Goal: Transaction & Acquisition: Purchase product/service

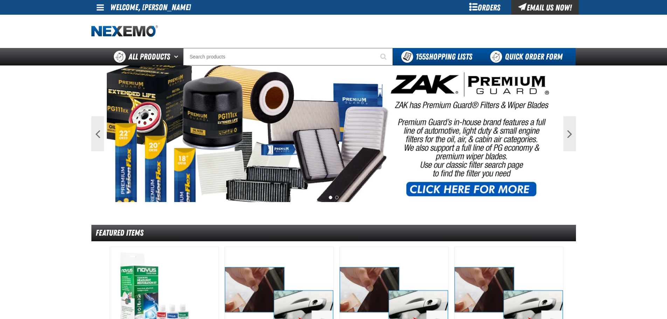
click at [515, 56] on link "Quick Order Form" at bounding box center [528, 57] width 95 height 18
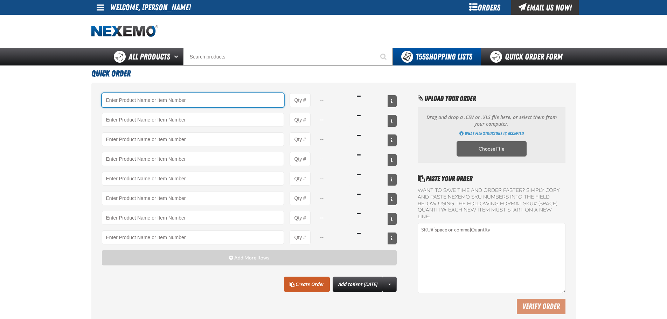
click at [115, 99] on input "Product" at bounding box center [193, 100] width 182 height 14
click at [133, 92] on div "-- -- -- -- -- -- -- -- Add More Rows Clear All Create Order" at bounding box center [333, 205] width 485 height 245
click at [134, 104] on input "Product" at bounding box center [193, 100] width 182 height 14
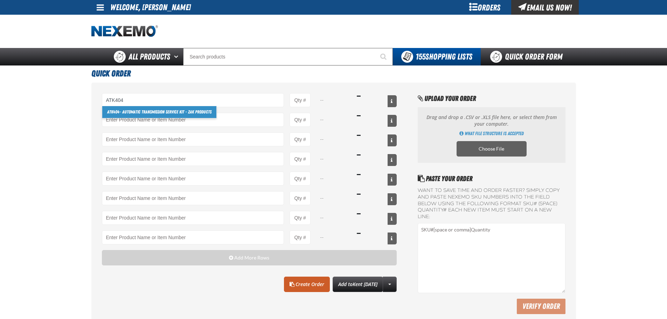
click at [122, 114] on link "ATK404 - Automatic Transmission Service Kit - ZAK Products" at bounding box center [159, 112] width 114 height 12
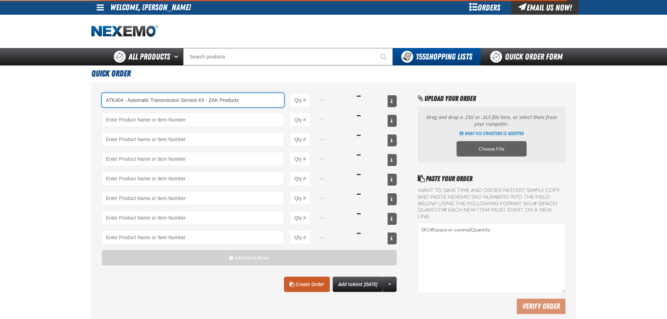
type input "ATK404 - Automatic Transmission Service Kit - ZAK Products"
type input "1"
select select "kit"
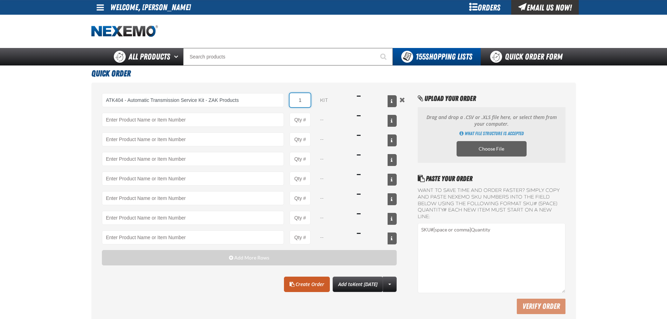
click at [300, 102] on input "1" at bounding box center [300, 100] width 21 height 14
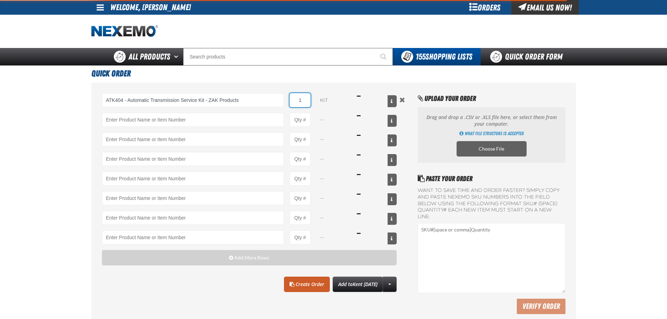
type input "ATK404 - Automatic Transmission Service Kit - ZAK Products"
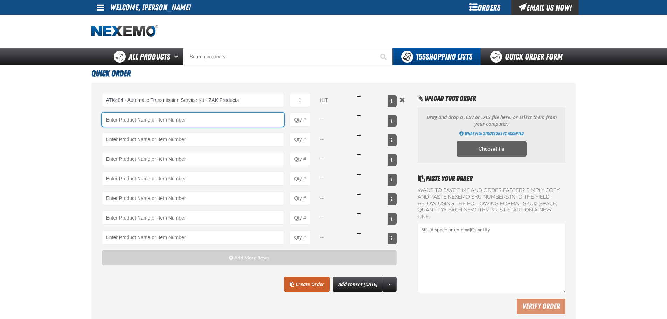
drag, startPoint x: 203, startPoint y: 123, endPoint x: 199, endPoint y: 116, distance: 8.2
click at [203, 123] on input "Product" at bounding box center [193, 120] width 182 height 14
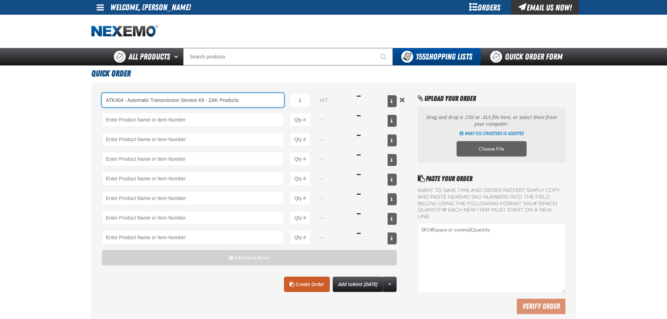
click at [188, 102] on input "ATK404 - Automatic Transmission Service Kit - ZAK Products" at bounding box center [193, 100] width 182 height 14
click at [188, 100] on input "ATK404 - Automatic Transmission Service Kit - ZAK Products" at bounding box center [193, 100] width 182 height 14
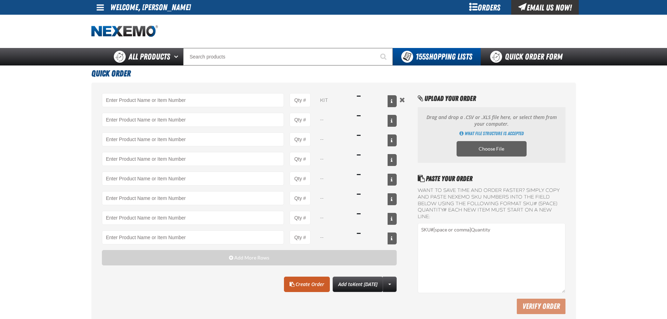
select select "Unit"
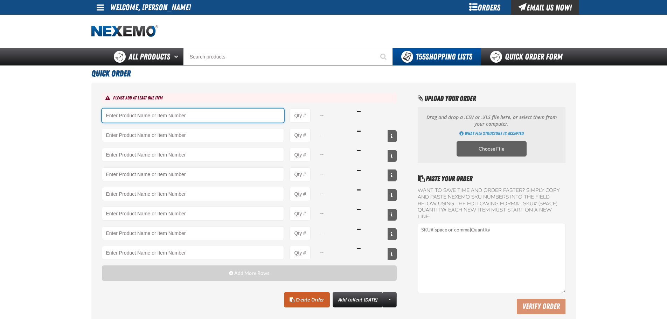
click at [135, 117] on input "Product" at bounding box center [193, 116] width 182 height 14
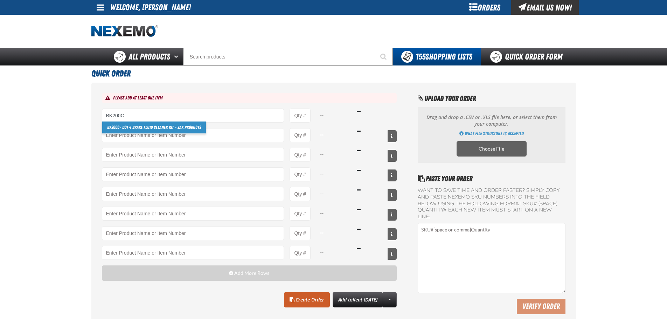
click at [123, 130] on link "BK200C - DOT 4 Brake Fluid Cleaner Kit - ZAK Products" at bounding box center [154, 128] width 104 height 12
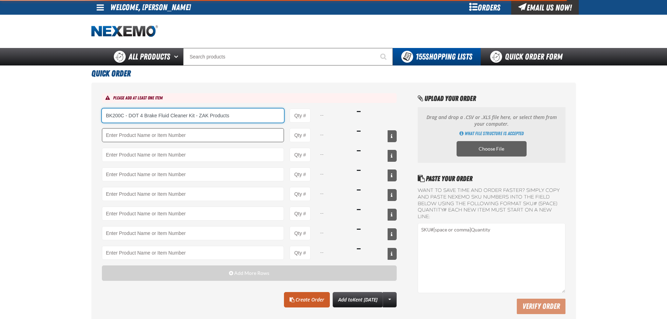
type input "BK200C - DOT 4 Brake Fluid Cleaner Kit - ZAK Products"
type input "1"
select select "kit"
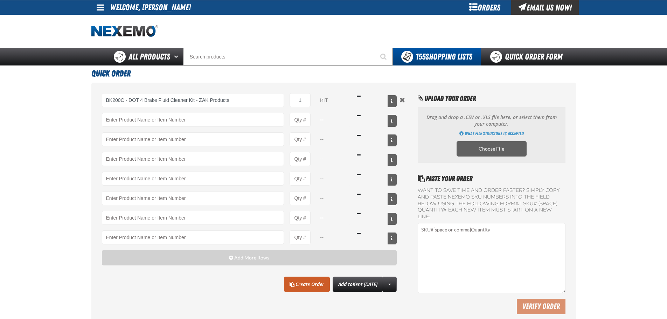
click at [300, 91] on div "BK200C - DOT 4 Brake Fluid Cleaner Kit - ZAK Products BK200C - DOT 4 Brake Flui…" at bounding box center [333, 205] width 485 height 245
type input "BK200C - DOT 4 Brake Fluid Cleaner Kit - ZAK Products"
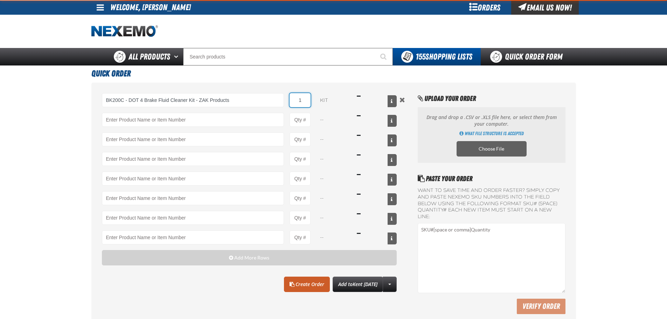
click at [308, 103] on input "1" at bounding box center [300, 100] width 21 height 14
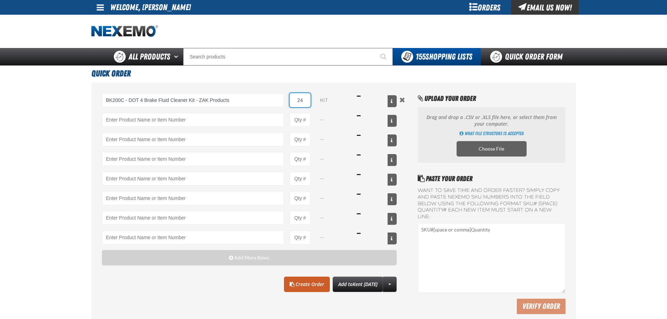
type input "24"
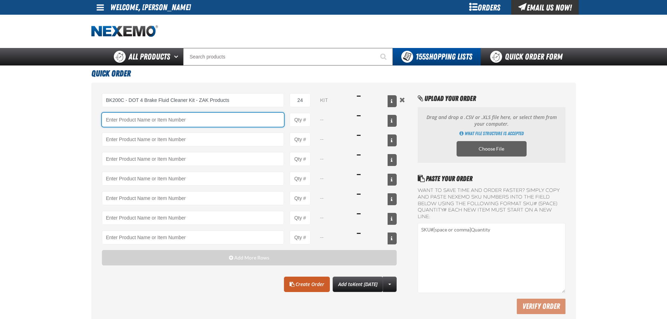
click at [146, 115] on input "Product" at bounding box center [193, 120] width 182 height 14
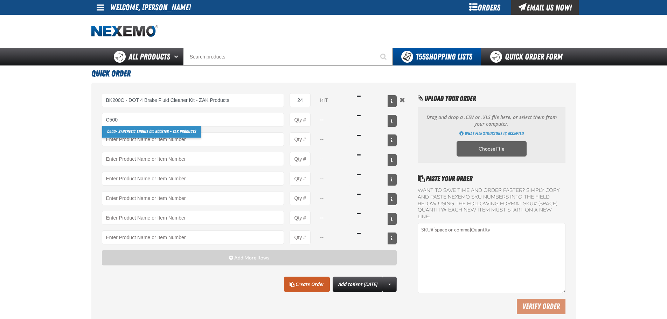
click at [134, 127] on link "C500 - Synthetic Engine Oil Booster - ZAK Products" at bounding box center [151, 132] width 99 height 12
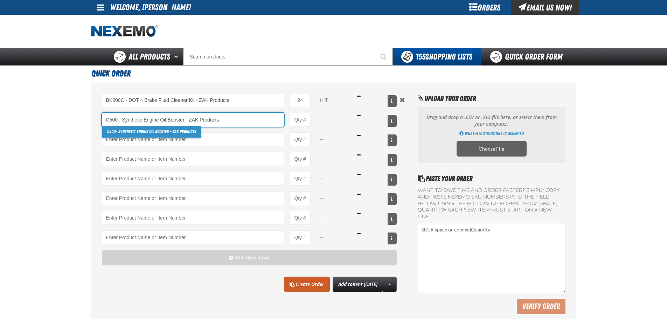
type input "C500 - Synthetic Engine Oil Booster - ZAK Products"
type input "1"
select select "bottle"
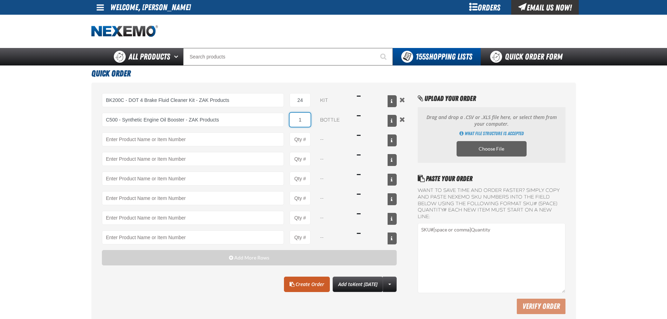
click at [304, 121] on input "1" at bounding box center [300, 120] width 21 height 14
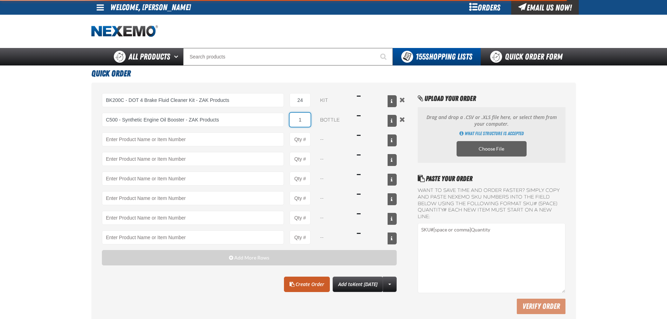
click at [304, 121] on input "1" at bounding box center [300, 120] width 21 height 14
type input "C500 - Synthetic Engine Oil Booster - ZAK Products"
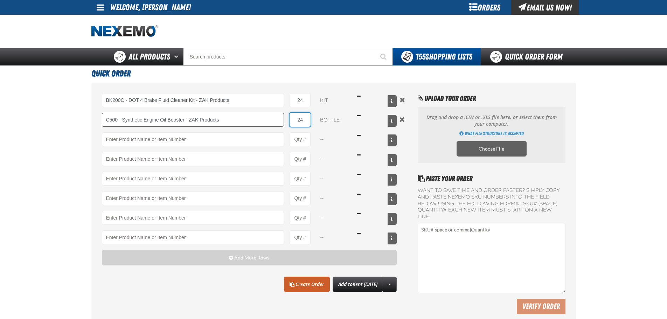
drag, startPoint x: 262, startPoint y: 122, endPoint x: 247, endPoint y: 122, distance: 14.7
click at [247, 122] on div "C500 - Synthetic Engine Oil Booster - ZAK Products C500 - Synthetic Engine Oil …" at bounding box center [249, 120] width 295 height 14
type input "48"
click at [194, 141] on input "Product" at bounding box center [193, 139] width 182 height 14
click at [147, 144] on input "Product" at bounding box center [193, 139] width 182 height 14
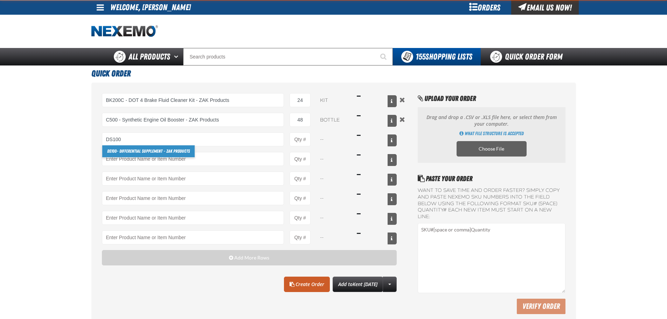
click at [122, 152] on link "DS100 - Differential Supplement - ZAK Products" at bounding box center [148, 151] width 92 height 12
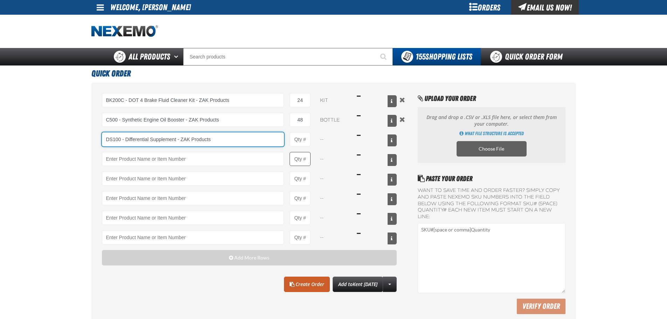
type input "DS100 - Differential Supplement - ZAK Products"
type input "1"
select select "bottle"
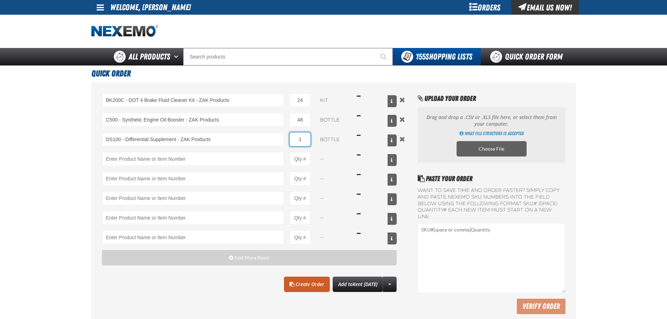
click at [302, 141] on input "1" at bounding box center [300, 139] width 21 height 14
type input "DS100 - Differential Supplement - ZAK Products"
click at [302, 141] on input "1" at bounding box center [300, 139] width 21 height 14
type input "12"
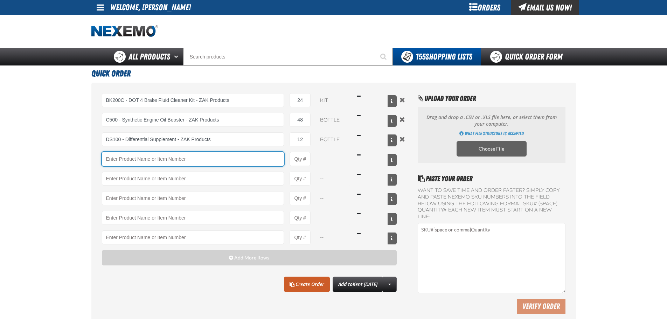
click at [159, 159] on input "Product" at bounding box center [193, 159] width 182 height 14
click at [119, 161] on input "Product" at bounding box center [193, 159] width 182 height 14
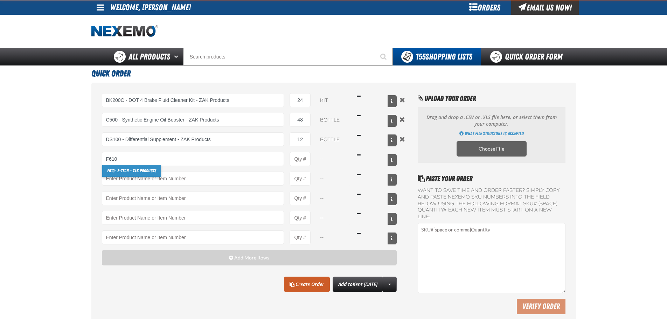
click at [122, 172] on link "F610 - Z-Tech - ZAK Products" at bounding box center [131, 171] width 59 height 12
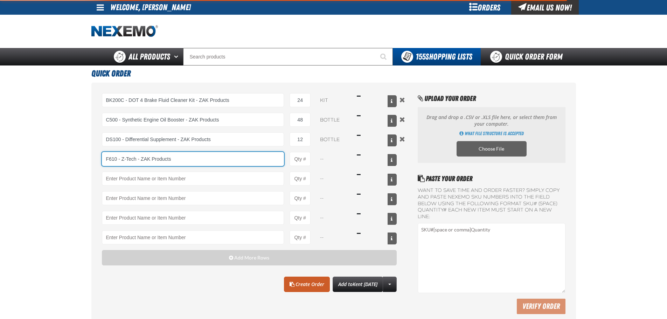
type input "F610 - Z-Tech - ZAK Products"
type input "1"
select select "bottle"
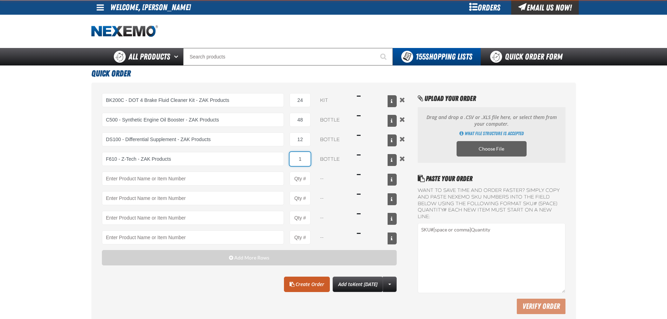
click at [300, 157] on input "1" at bounding box center [300, 159] width 21 height 14
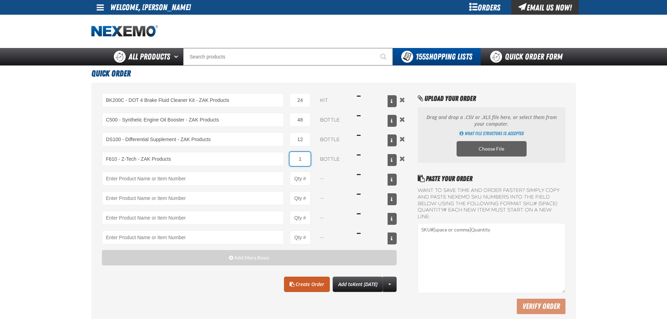
click at [300, 157] on input "1" at bounding box center [300, 159] width 21 height 14
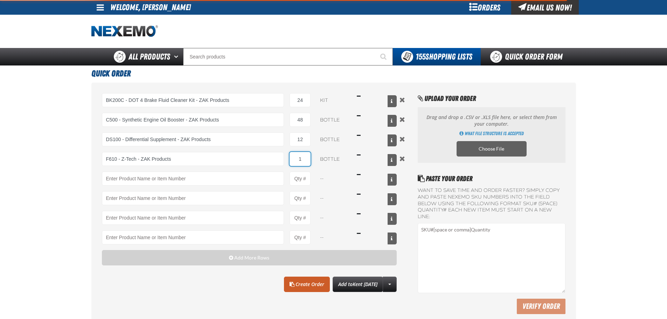
type input "F610 - Z-Tech - ZAK Products"
click at [300, 157] on input "1" at bounding box center [300, 159] width 21 height 14
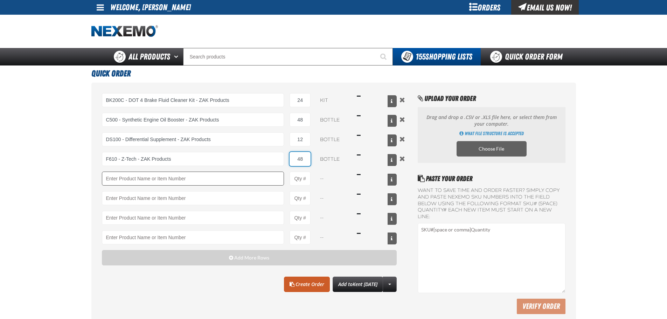
type input "48"
click at [110, 179] on input "Product" at bounding box center [193, 179] width 182 height 14
click at [139, 175] on input "Product" at bounding box center [193, 179] width 182 height 14
type input "F"
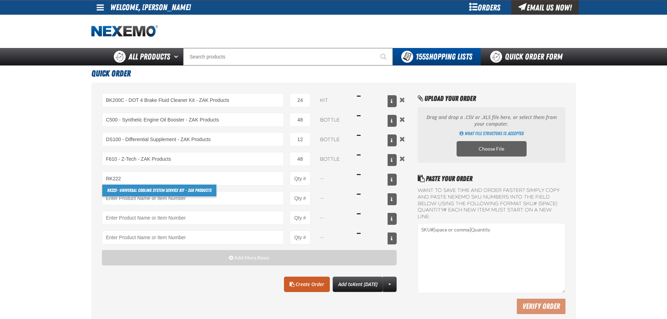
click at [123, 191] on link "RK222 - Universal Cooling System Service Kit - ZAK Products" at bounding box center [159, 191] width 114 height 12
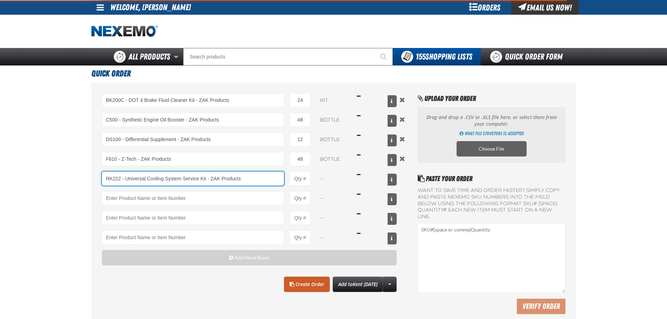
type input "RK222 - Universal Cooling System Service Kit - ZAK Products"
type input "1"
select select "kit"
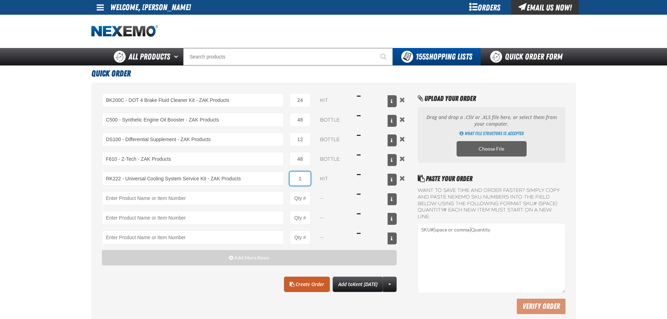
click at [300, 179] on input "1" at bounding box center [300, 179] width 21 height 14
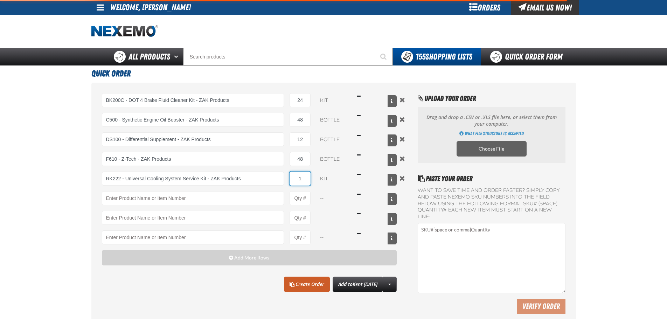
type input "RK222 - Universal Cooling System Service Kit - ZAK Products"
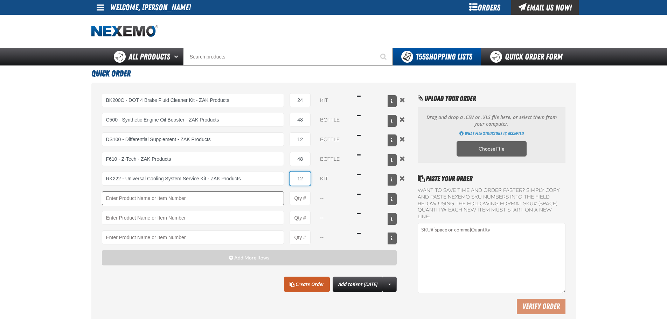
type input "12"
click at [136, 195] on input "Product" at bounding box center [193, 198] width 182 height 14
click at [120, 196] on input "Product" at bounding box center [193, 198] width 182 height 14
type input "T500 - CVT Booster - ZAK Products"
type input "1"
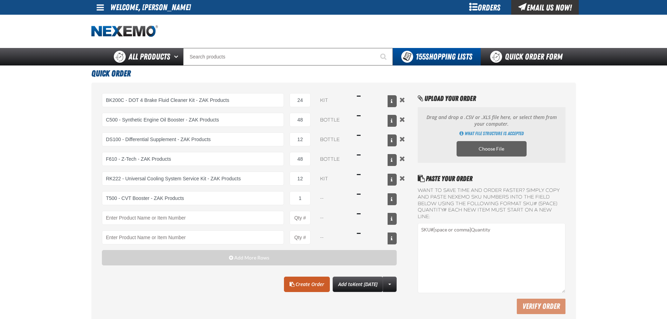
select select "bottle"
click at [209, 200] on input "T500 - CVT Booster - ZAK Products" at bounding box center [193, 198] width 182 height 14
click at [311, 196] on div "T500 - CVT Booster - ZAK Products T500 - CVT Booster - ZAK Products 1 bottle $1…" at bounding box center [249, 198] width 295 height 14
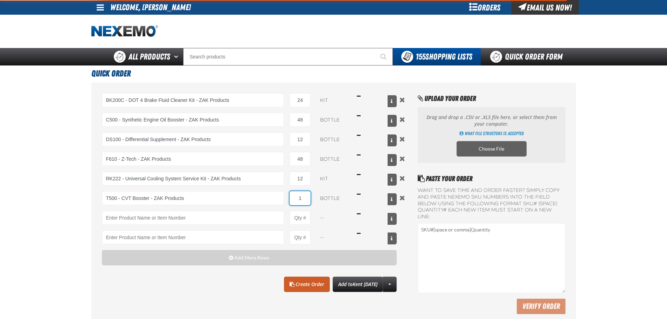
click at [300, 197] on input "1" at bounding box center [300, 198] width 21 height 14
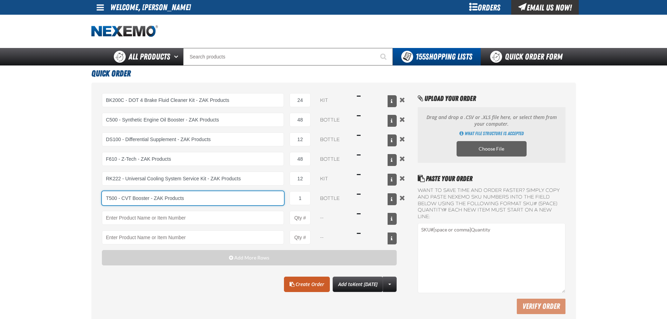
click at [202, 201] on input "T500 - CVT Booster - ZAK Products" at bounding box center [193, 198] width 182 height 14
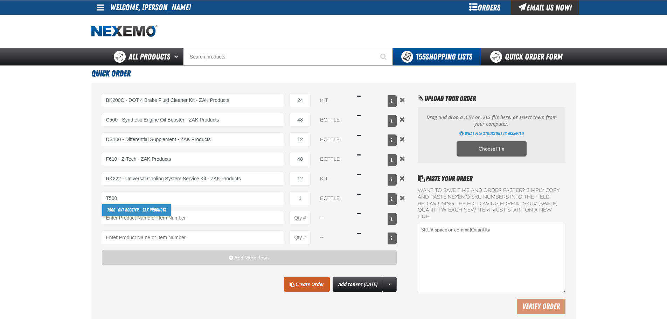
click at [144, 206] on link "T500 - CVT Booster - ZAK Products" at bounding box center [136, 210] width 69 height 12
click at [313, 196] on div "T500 - CVT Booster - ZAK Products T500 - CVT Booster - ZAK Products 1 bottle $1…" at bounding box center [249, 198] width 295 height 14
type input "T500 - CVT Booster - ZAK Products"
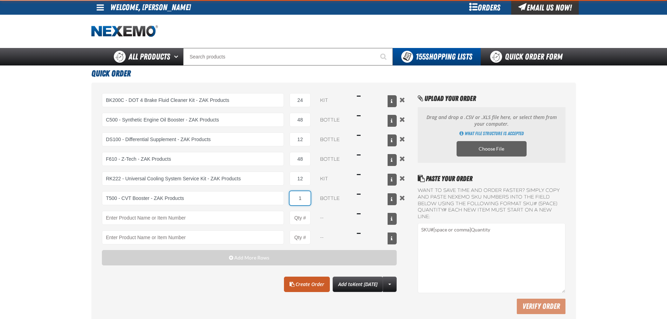
click at [306, 196] on input "1" at bounding box center [300, 198] width 21 height 14
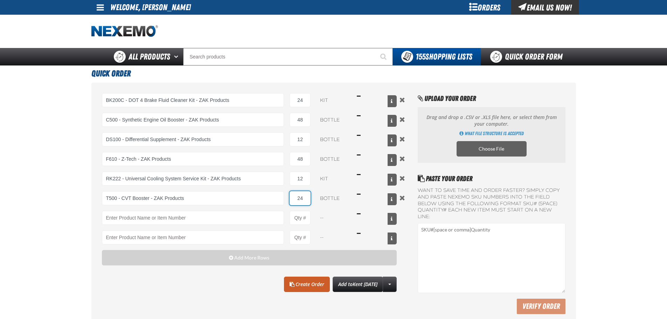
type input "24"
click at [135, 210] on div "BK200C - DOT 4 Brake Fluid Cleaner Kit - ZAK Products BK200C - DOT 4 Brake Flui…" at bounding box center [249, 168] width 295 height 151
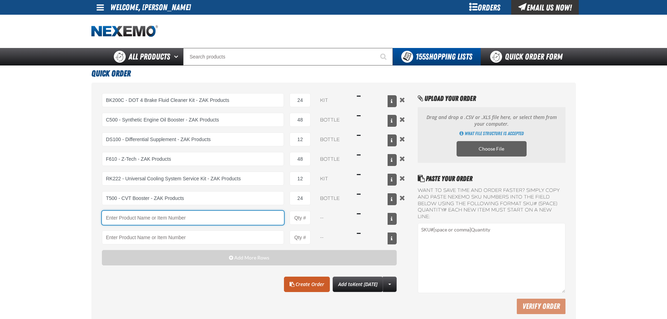
click at [127, 215] on input "Product" at bounding box center [193, 218] width 182 height 14
click at [42, 215] on main "Quick Order BK200C - DOT 4 Brake Fluid Cleaner Kit - ZAK Products BK200C - DOT …" at bounding box center [333, 196] width 667 height 263
click at [132, 218] on input "Product" at bounding box center [193, 218] width 182 height 14
type input "E"
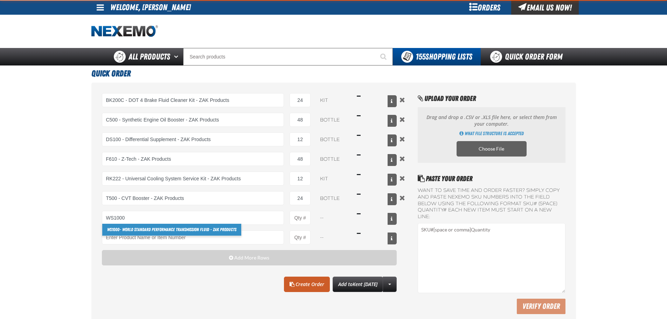
click at [125, 228] on link "WS1000 - World Standard Performance Transmission Fluid - ZAK Products" at bounding box center [171, 230] width 139 height 12
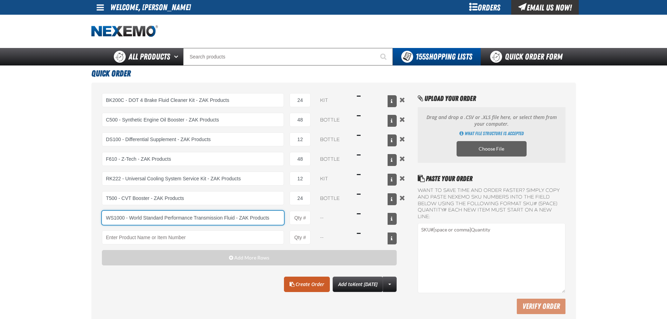
type input "WS1000 - World Standard Performance Transmission Fluid - ZAK Products"
type input "1"
select select "bottle"
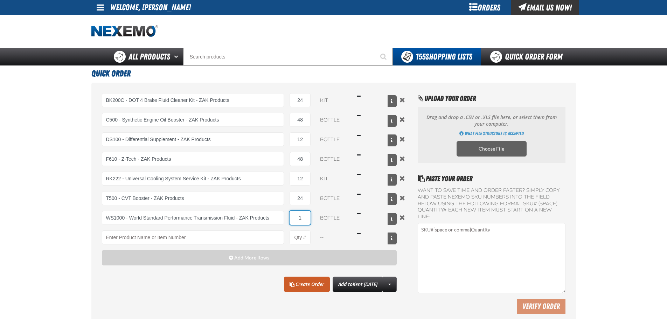
click at [304, 220] on input "1" at bounding box center [300, 218] width 21 height 14
type input "WS1000 - World Standard Performance Transmission Fluid - ZAK Products"
type input "48"
click at [71, 202] on main "Quick Order BK200C - DOT 4 Brake Fluid Cleaner Kit - ZAK Products BK200C - DOT …" at bounding box center [333, 196] width 667 height 263
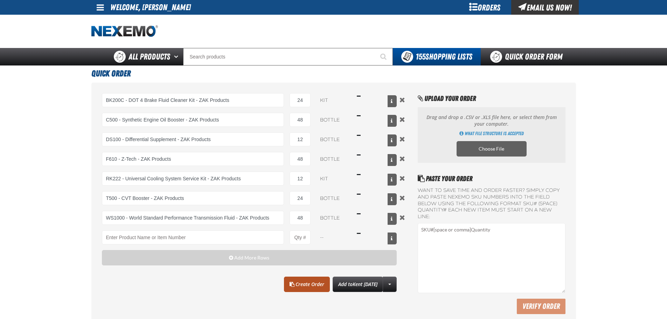
click at [306, 285] on link "Create Order" at bounding box center [307, 284] width 46 height 15
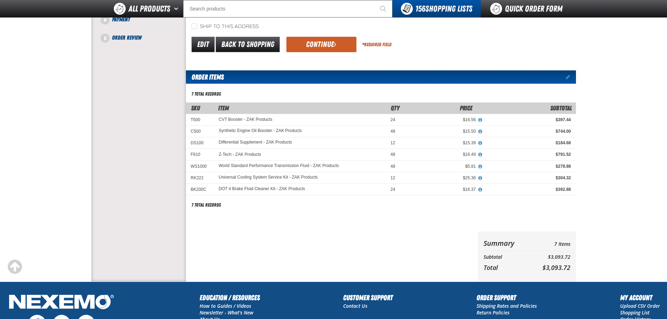
scroll to position [35, 0]
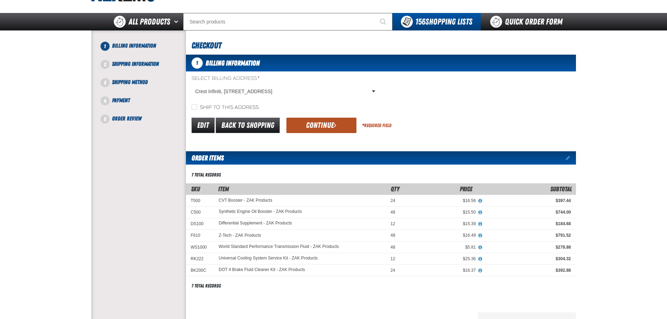
click at [313, 129] on button "Continue" at bounding box center [321, 125] width 70 height 15
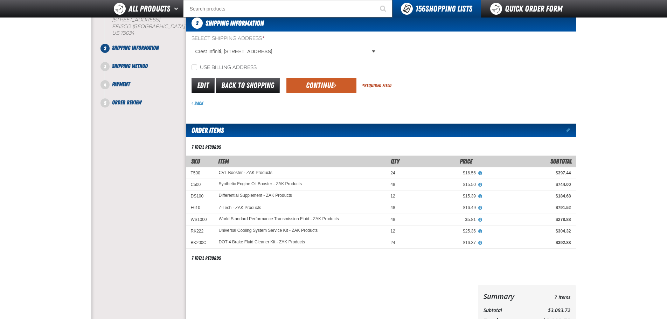
scroll to position [70, 0]
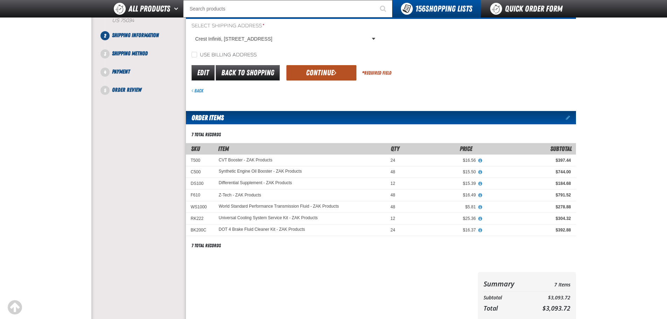
click at [310, 74] on button "Continue" at bounding box center [321, 72] width 70 height 15
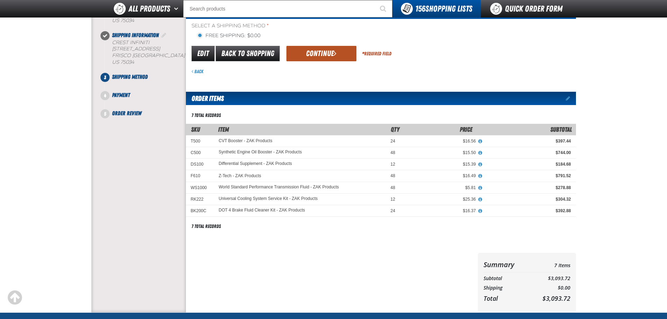
click at [302, 50] on button "Continue" at bounding box center [321, 53] width 70 height 15
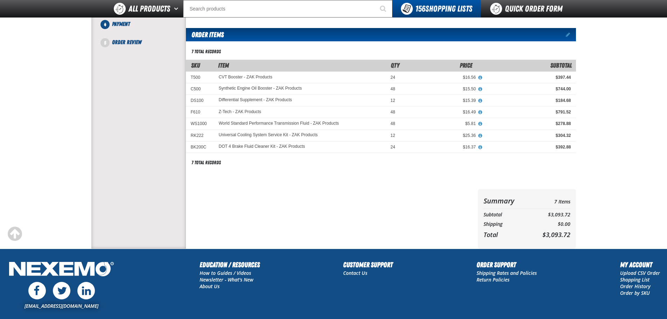
scroll to position [35, 0]
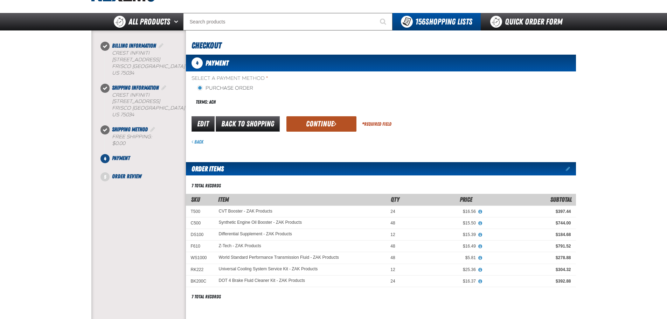
click at [308, 117] on button "Continue" at bounding box center [321, 123] width 70 height 15
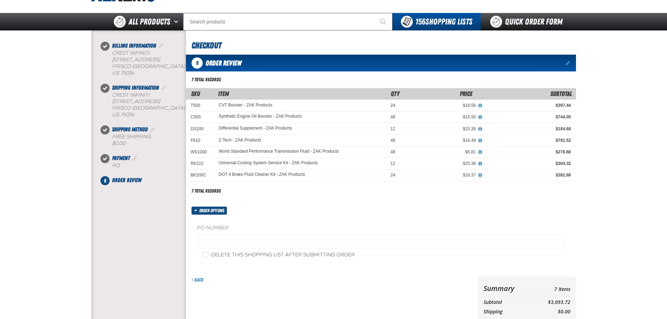
drag, startPoint x: 55, startPoint y: 138, endPoint x: 533, endPoint y: 179, distance: 479.8
click at [55, 138] on main at bounding box center [333, 192] width 667 height 324
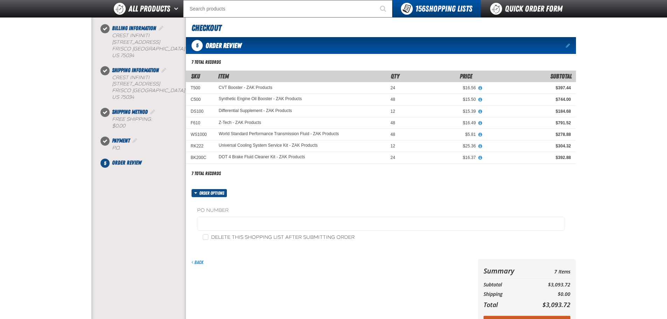
scroll to position [140, 0]
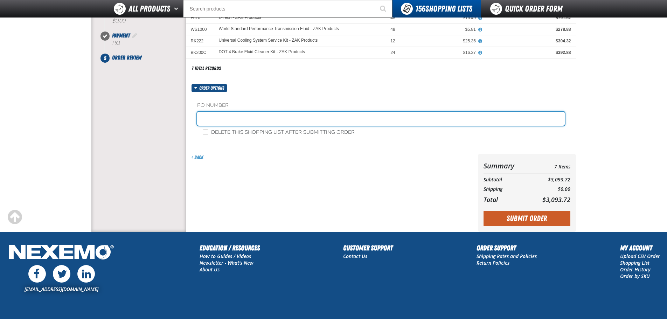
click at [222, 121] on input "text" at bounding box center [381, 119] width 368 height 14
paste input "878039"
type input "878039-BI"
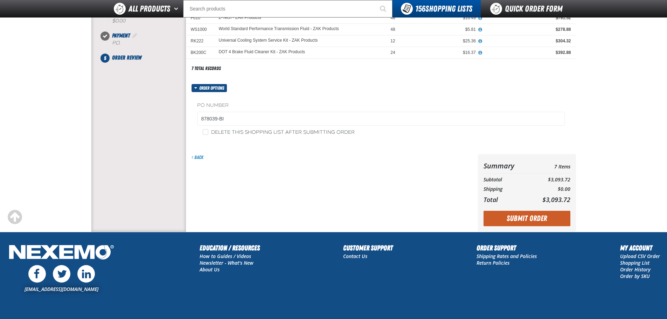
drag, startPoint x: 228, startPoint y: 128, endPoint x: 230, endPoint y: 133, distance: 5.3
click at [230, 131] on div "PO Number 878039-BI Delete this shopping list after submitting order" at bounding box center [381, 119] width 390 height 54
click at [205, 132] on input "Delete this shopping list after submitting order" at bounding box center [206, 132] width 6 height 6
checkbox input "true"
click at [527, 219] on button "Submit Order" at bounding box center [527, 218] width 87 height 15
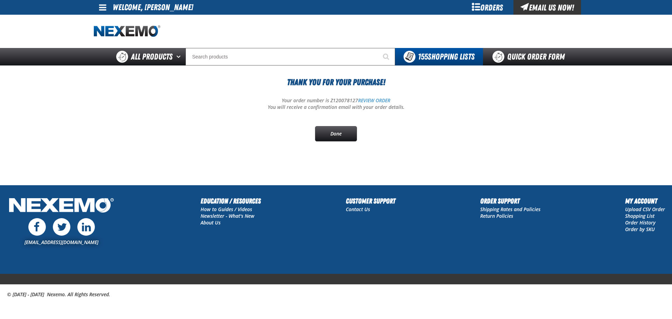
click at [340, 99] on p "Your order number is Z120078127 REVIEW ORDER" at bounding box center [336, 100] width 485 height 7
copy p "Z120078127"
click at [67, 119] on main "Thank You For Your Purchase! Your order number is Z120078127 REVIEW ORDER You w…" at bounding box center [336, 124] width 672 height 119
click at [381, 103] on link "REVIEW ORDER" at bounding box center [374, 100] width 32 height 7
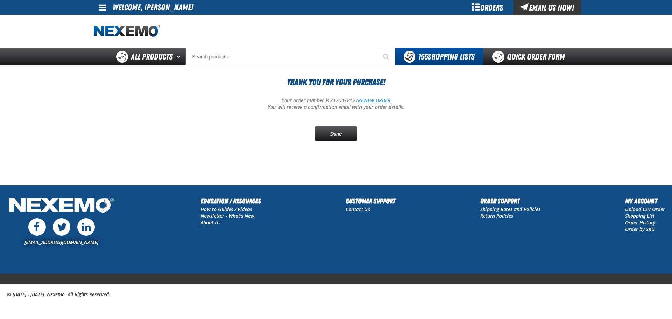
click at [369, 102] on link "REVIEW ORDER" at bounding box center [374, 100] width 32 height 7
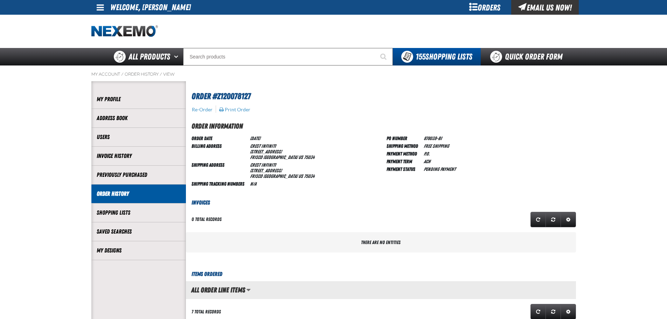
scroll to position [0, 0]
click at [230, 106] on button "Print Order" at bounding box center [235, 109] width 32 height 6
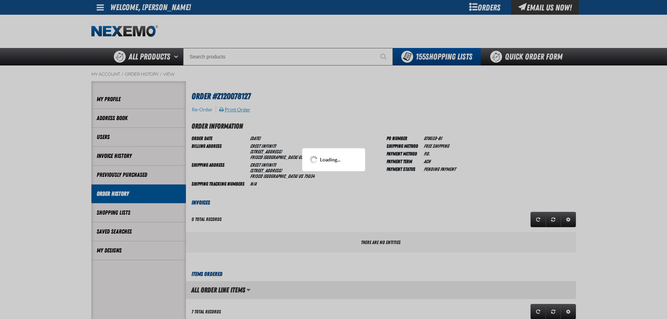
scroll to position [0, 0]
click at [380, 133] on div at bounding box center [333, 159] width 667 height 319
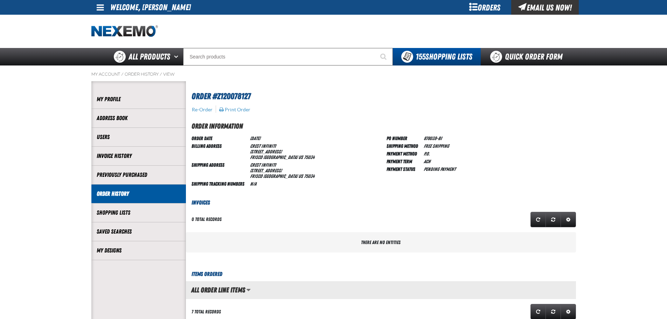
scroll to position [0, 0]
click at [22, 193] on main "My Account / Order History / View" at bounding box center [333, 322] width 667 height 515
drag, startPoint x: 52, startPoint y: 151, endPoint x: 74, endPoint y: 3, distance: 149.7
click at [52, 151] on main "My Account / Order History / View" at bounding box center [333, 322] width 667 height 515
